Goal: Book appointment/travel/reservation

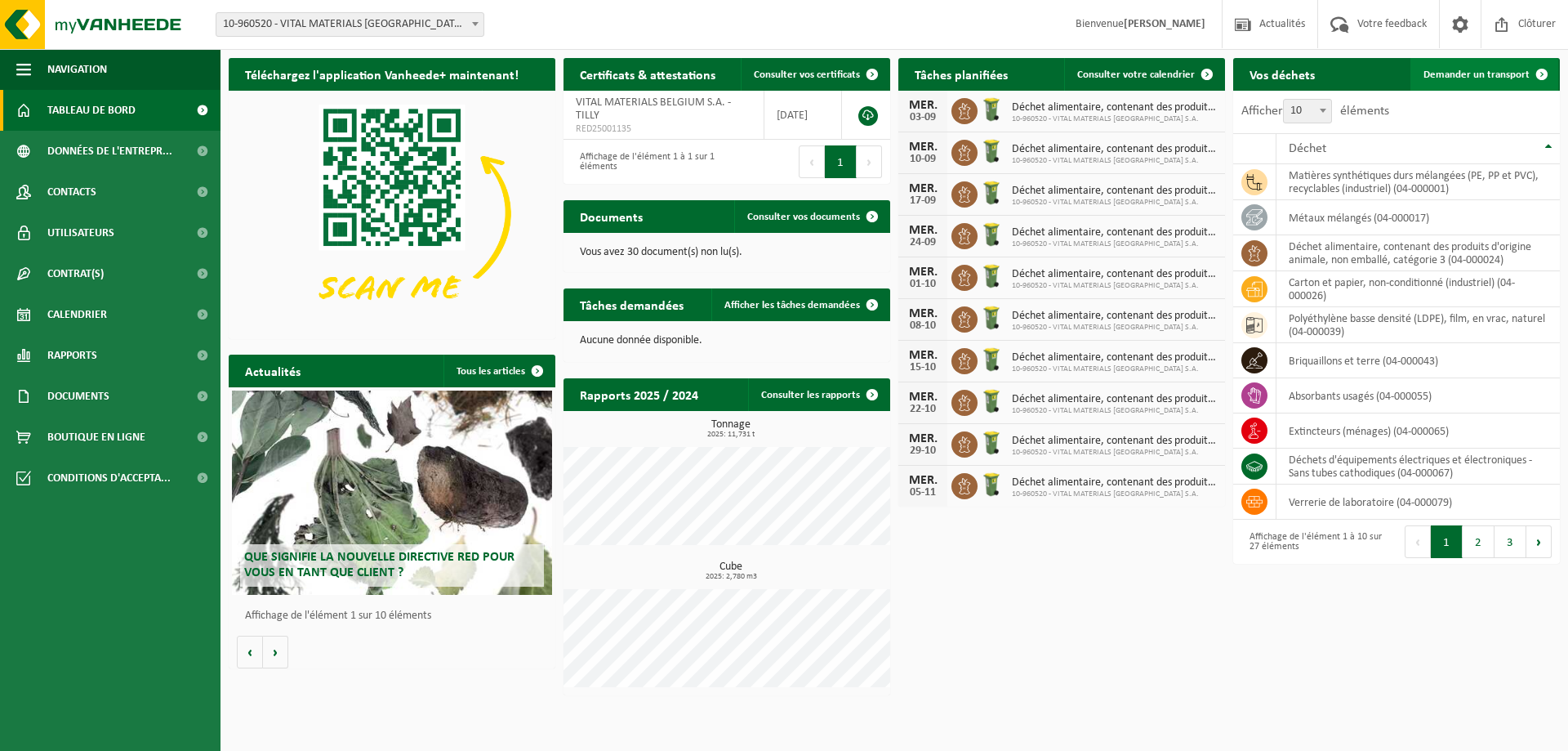
click at [1494, 70] on span "Demander un transport" at bounding box center [1477, 74] width 106 height 11
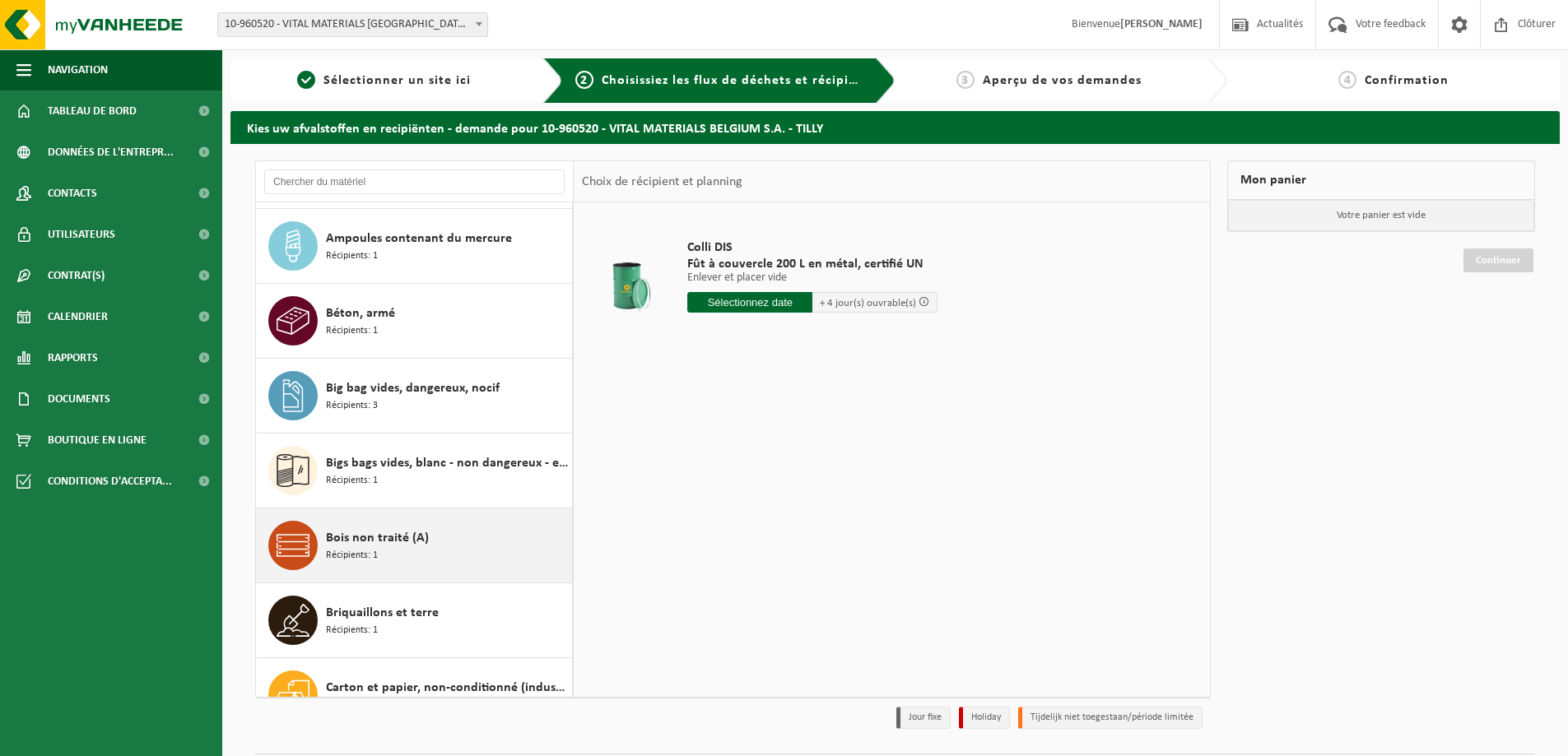
scroll to position [246, 0]
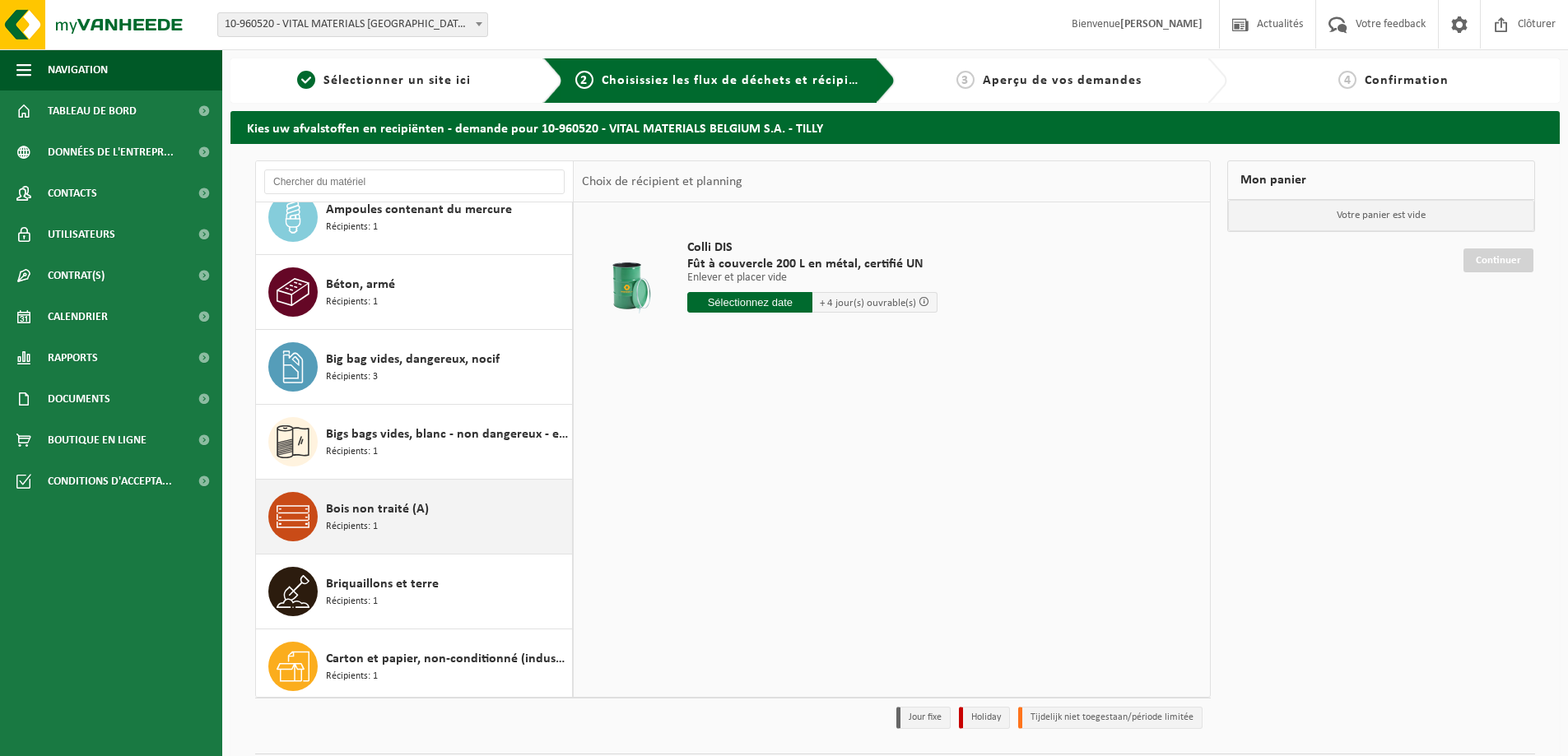
click at [384, 500] on span "Bois non traité (A)" at bounding box center [377, 510] width 103 height 20
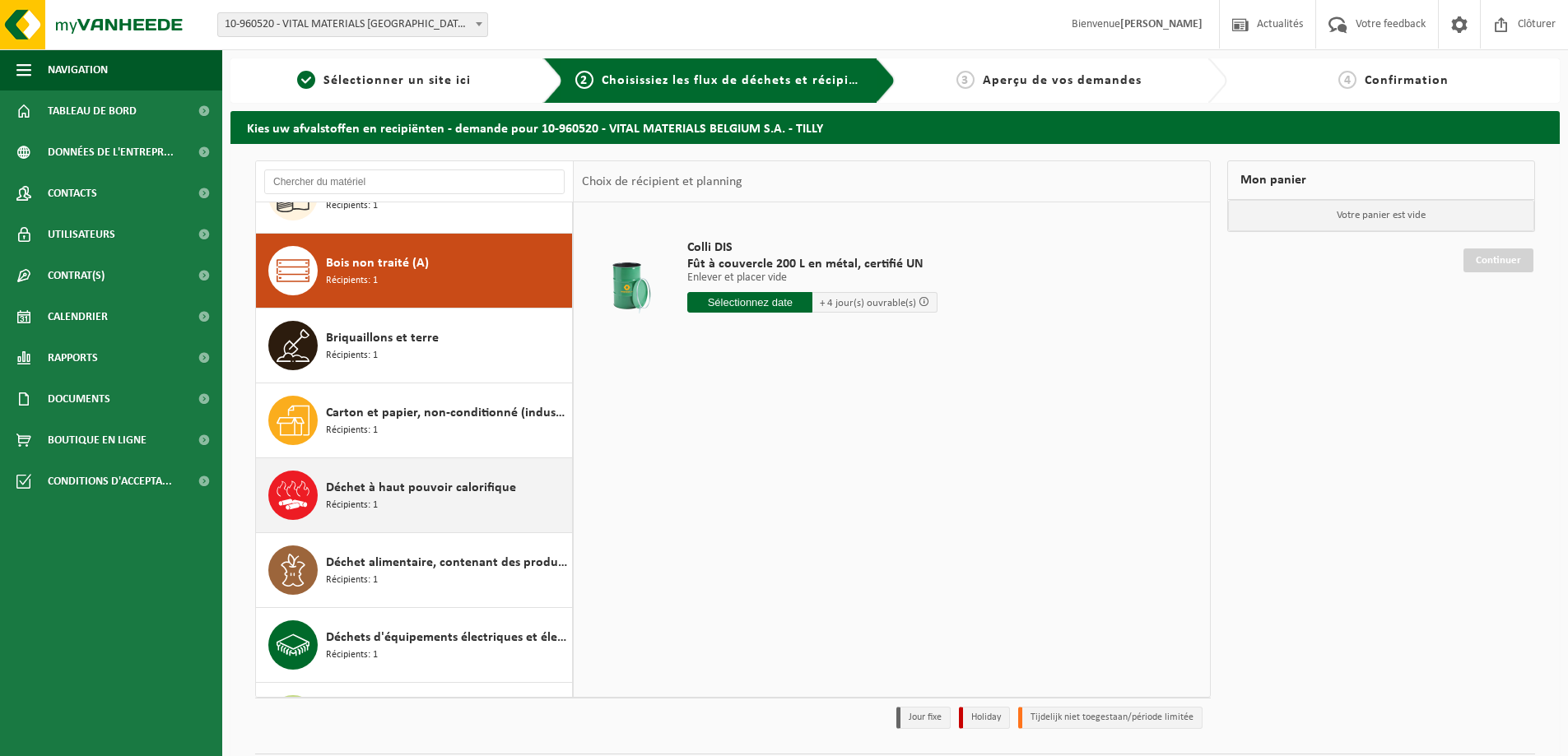
scroll to position [524, 0]
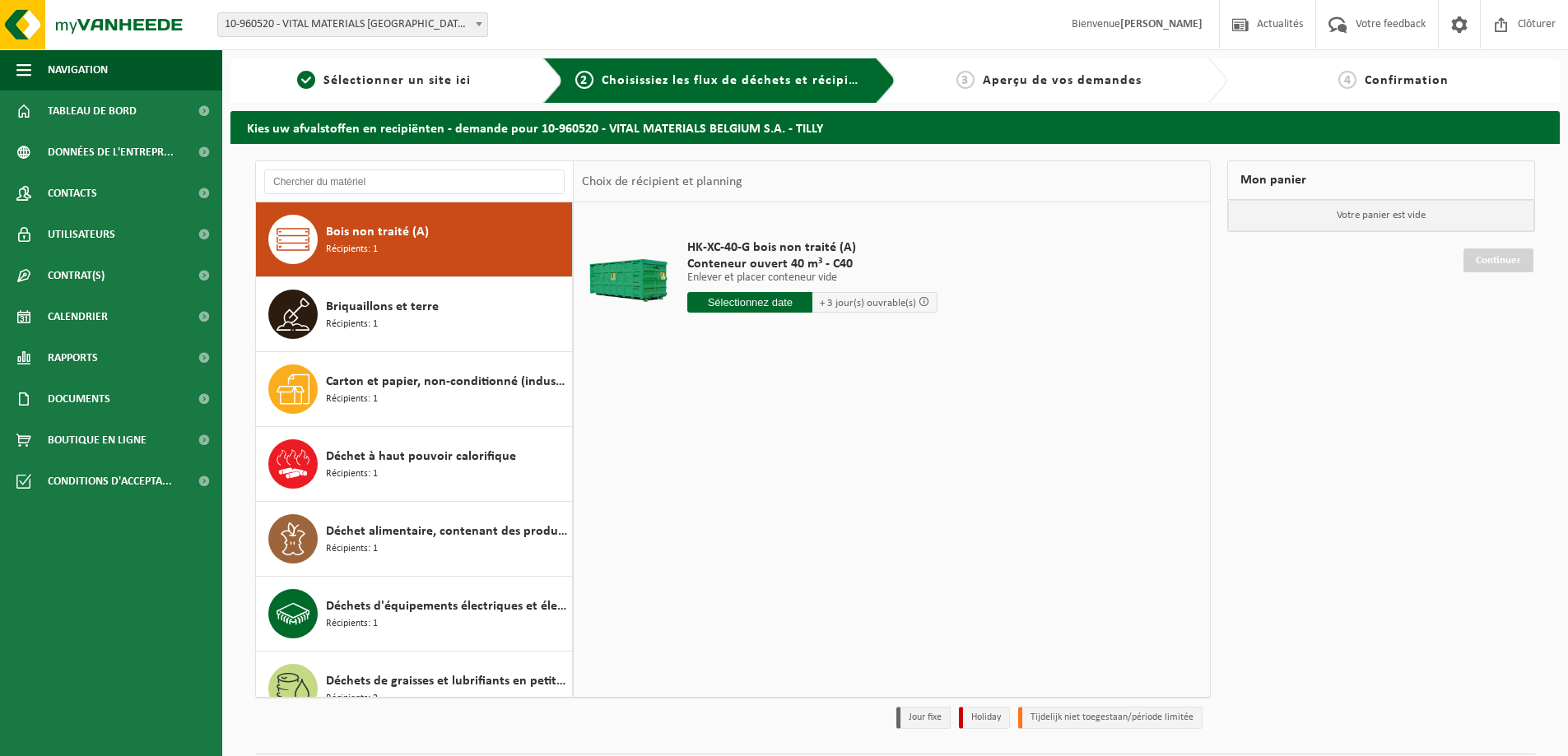
click at [749, 291] on div "HK-XC-40-G bois non traité (A) Conteneur ouvert 40 m³ - C40 Enlever et placer c…" at bounding box center [812, 280] width 266 height 114
click at [748, 296] on input "text" at bounding box center [749, 302] width 125 height 21
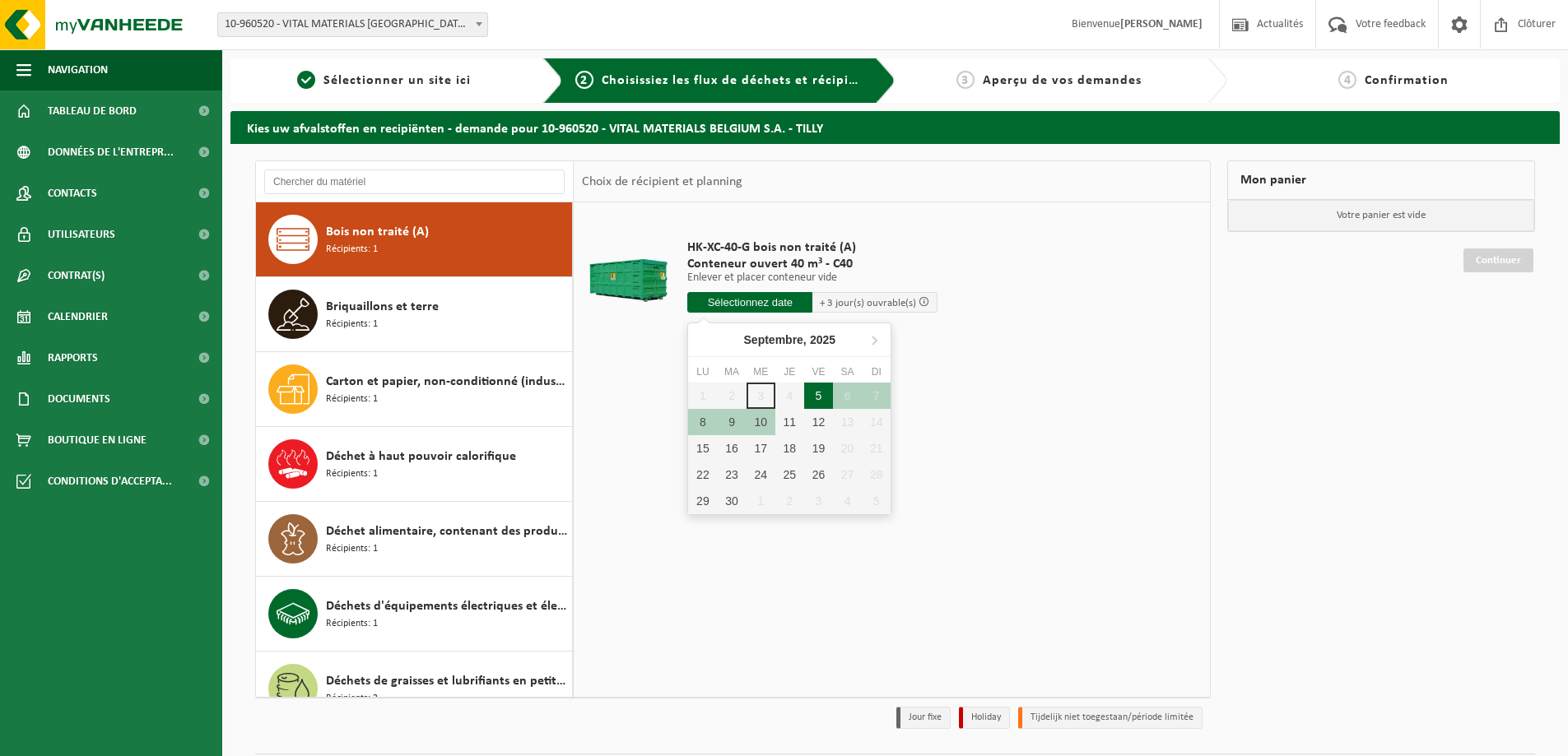
click at [814, 398] on div "5" at bounding box center [818, 395] width 29 height 27
type input "à partir de [DATE]"
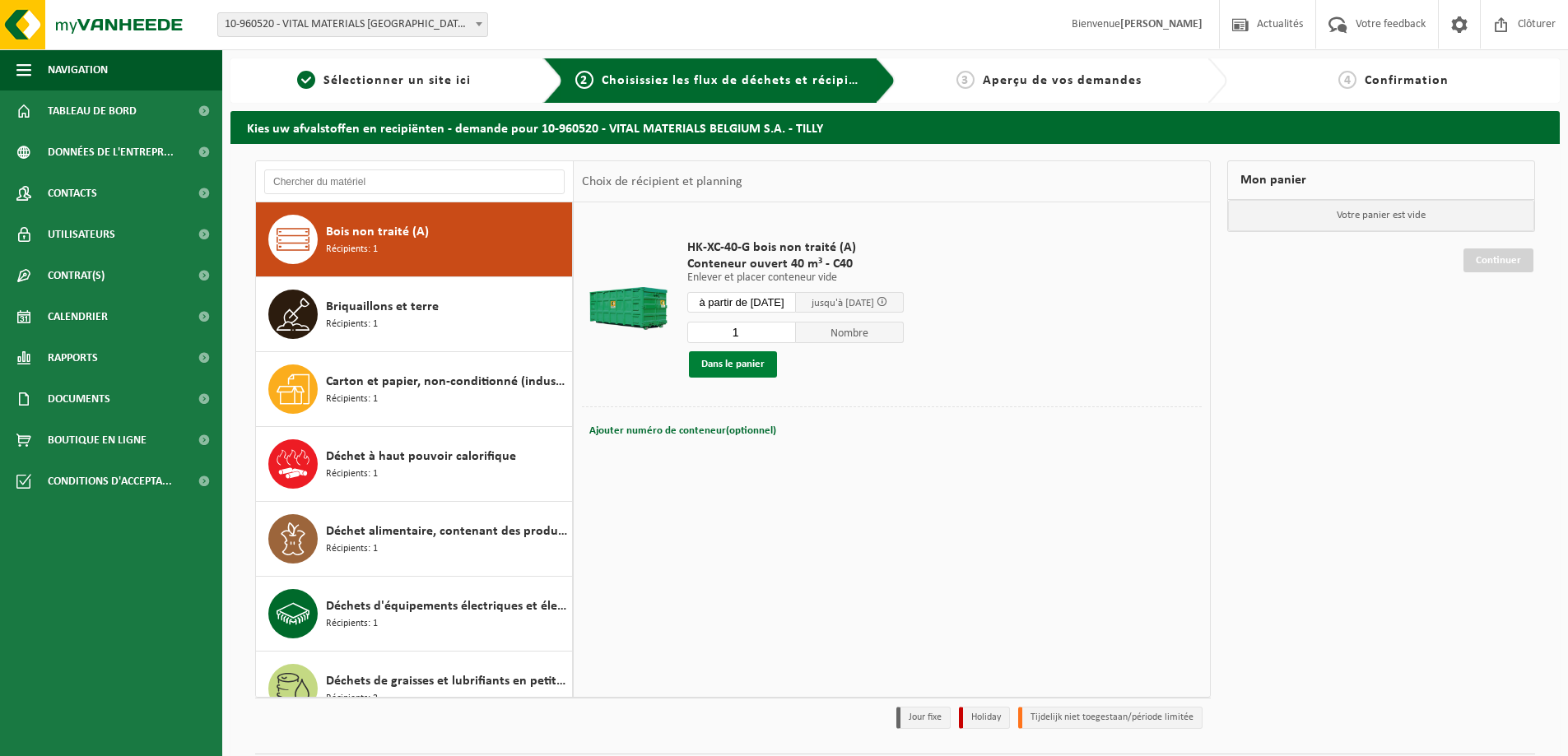
click at [741, 366] on button "Dans le panier" at bounding box center [733, 364] width 88 height 27
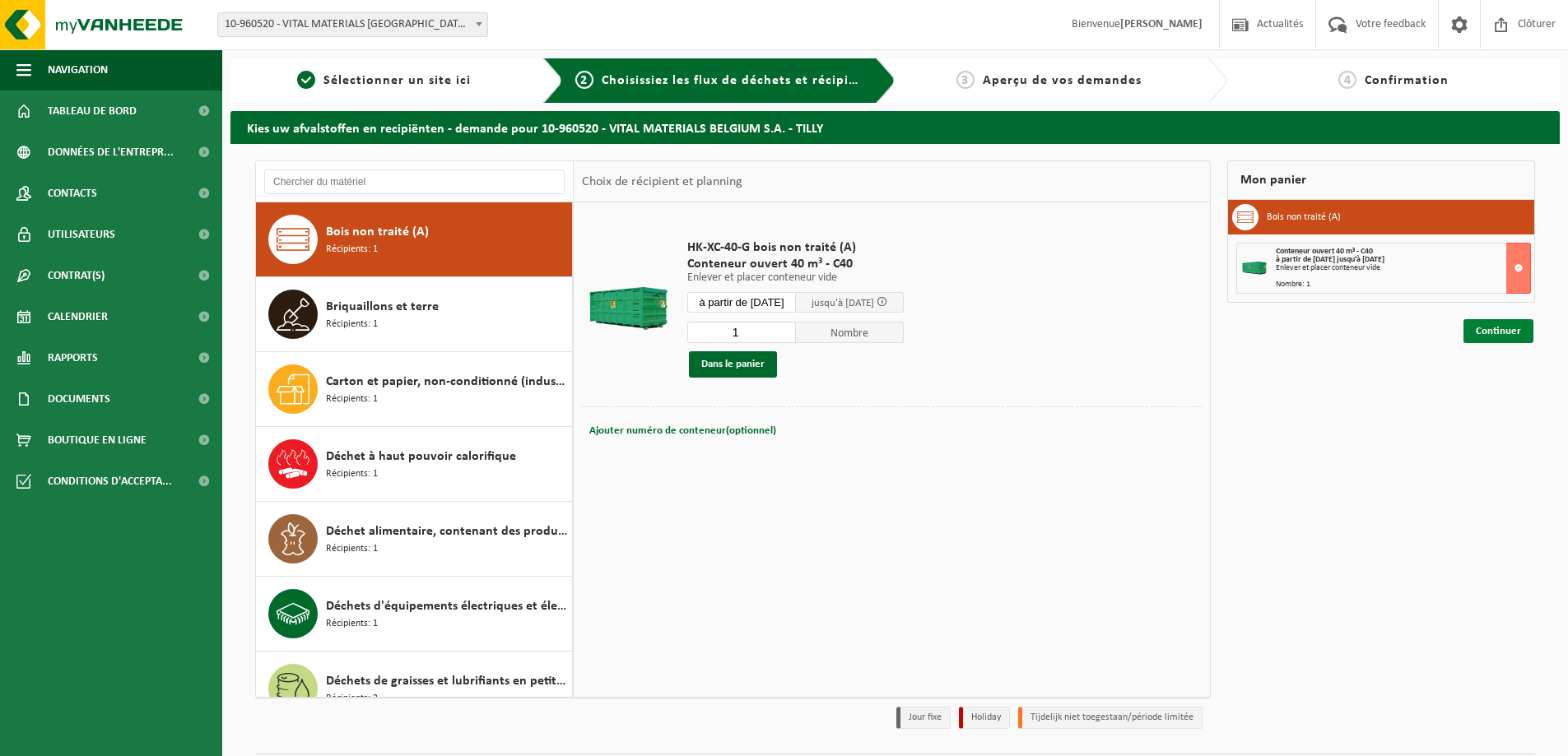
click at [1488, 327] on link "Continuer" at bounding box center [1498, 331] width 70 height 24
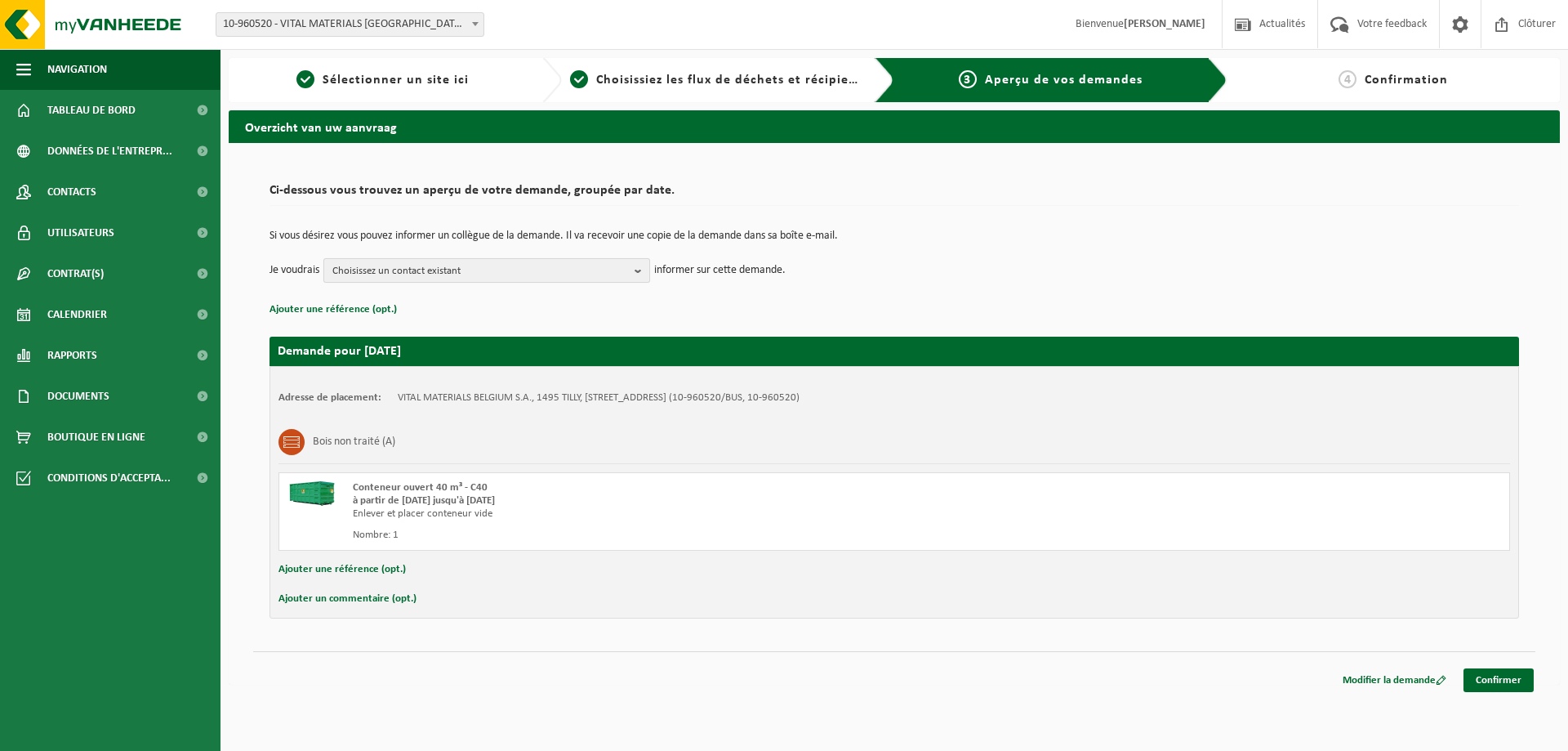
click at [567, 270] on span "Choisissez un contact existant" at bounding box center [481, 271] width 296 height 24
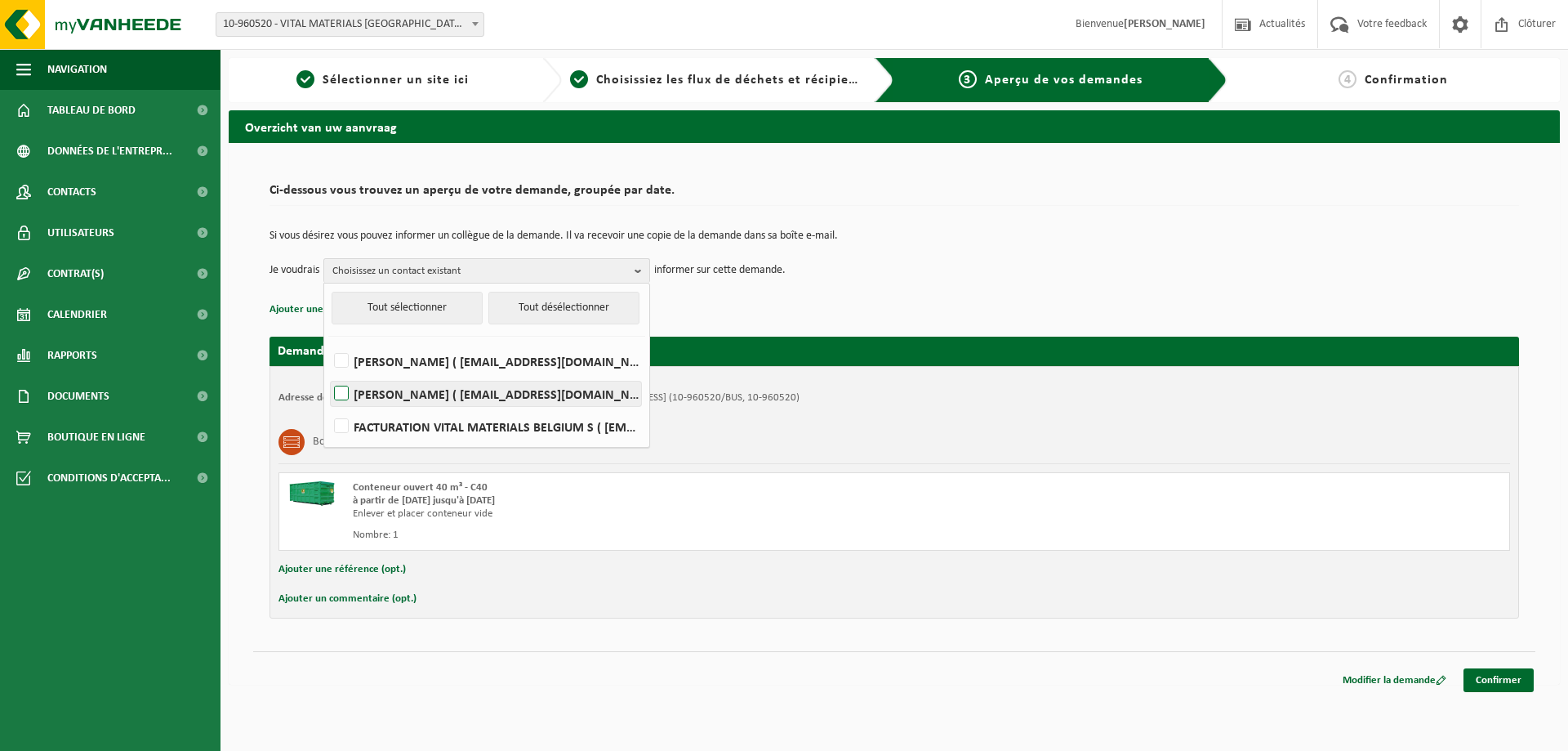
click at [340, 391] on label "JACQUES VICHOFF ( jacques.vichoff@vitalchem.be )" at bounding box center [485, 394] width 310 height 24
click at [328, 373] on input "JACQUES VICHOFF ( jacques.vichoff@vitalchem.be )" at bounding box center [328, 373] width 1 height 1
checkbox input "true"
click at [1193, 513] on div "Conteneur ouvert 40 m³ - C40 à partir de 2025-09-05 jusqu'à 2025-09-10 Enlever …" at bounding box center [895, 511] width 1231 height 78
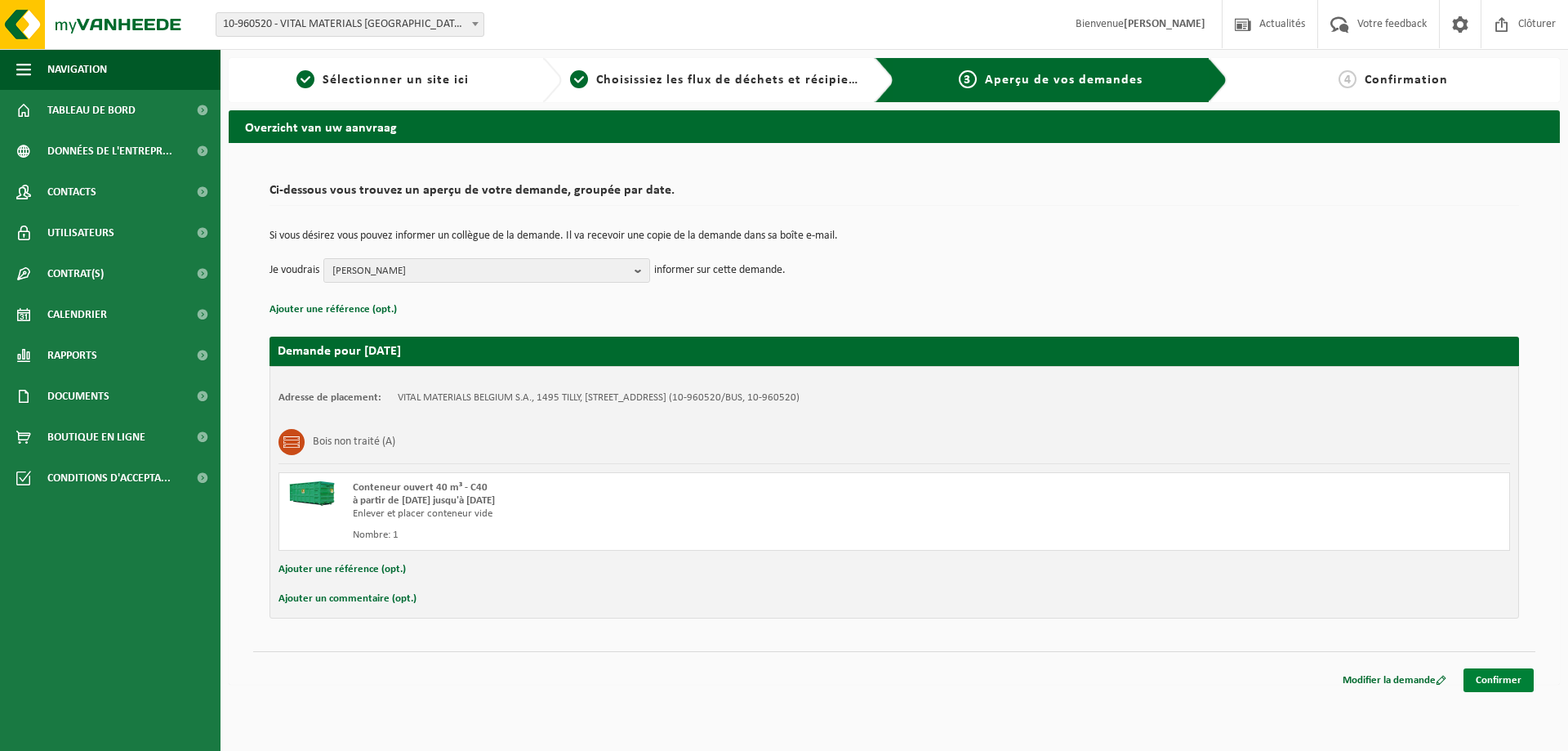
click at [1503, 673] on link "Confirmer" at bounding box center [1499, 681] width 70 height 23
